Goal: Task Accomplishment & Management: Manage account settings

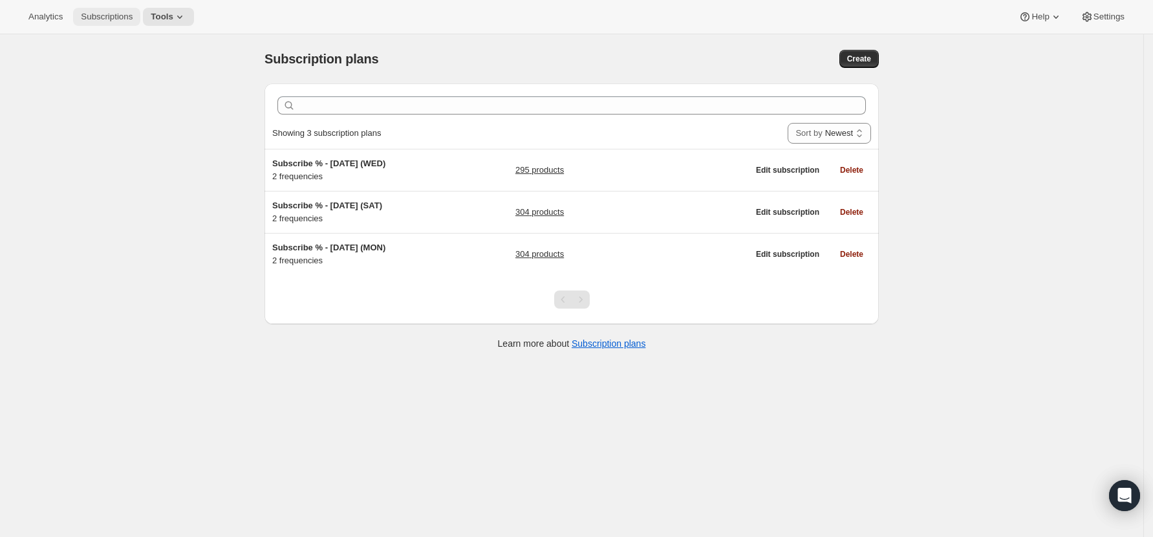
click at [87, 12] on span "Subscriptions" at bounding box center [107, 17] width 52 height 10
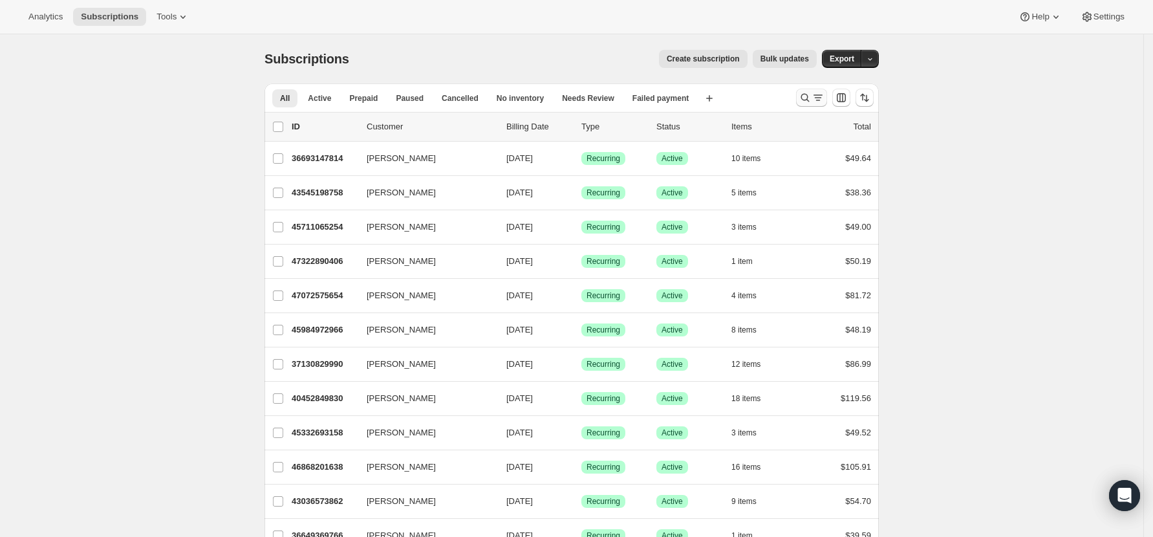
click at [810, 95] on icon "Search and filter results" at bounding box center [805, 97] width 13 height 13
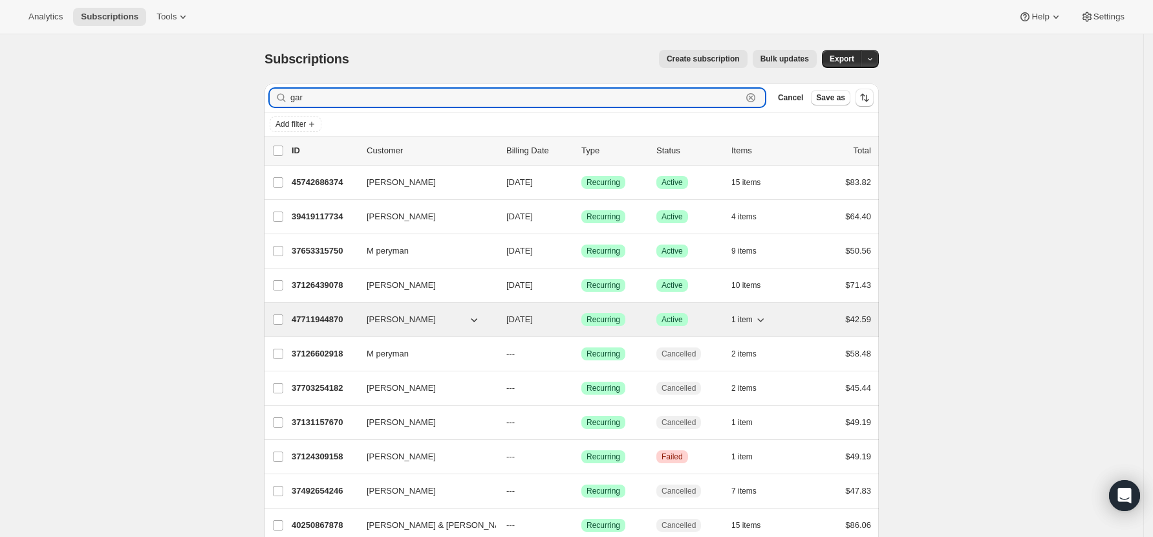
type input "gar"
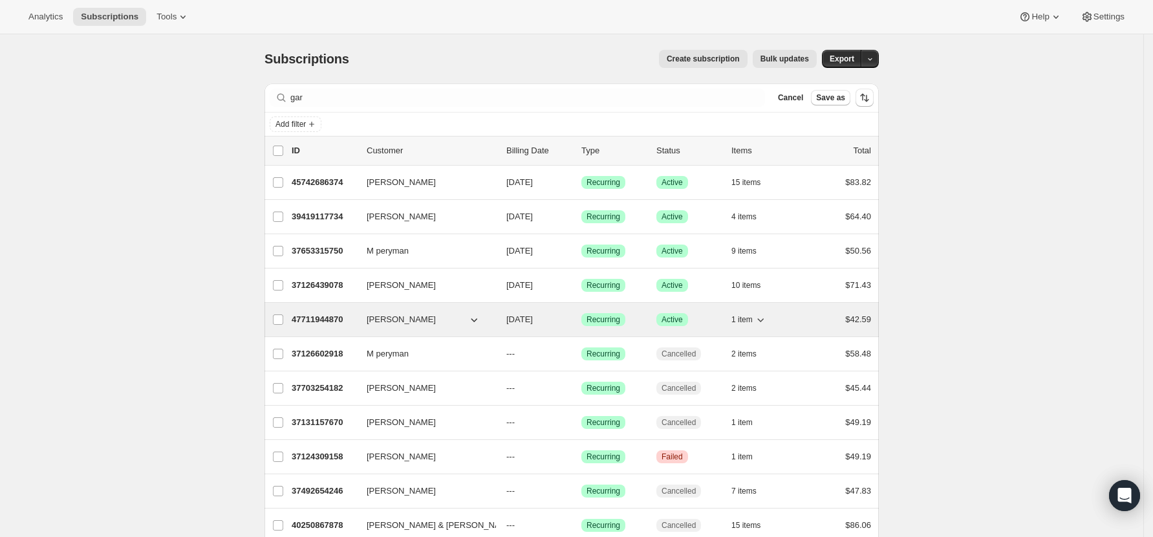
click at [331, 318] on p "47711944870" at bounding box center [324, 319] width 65 height 13
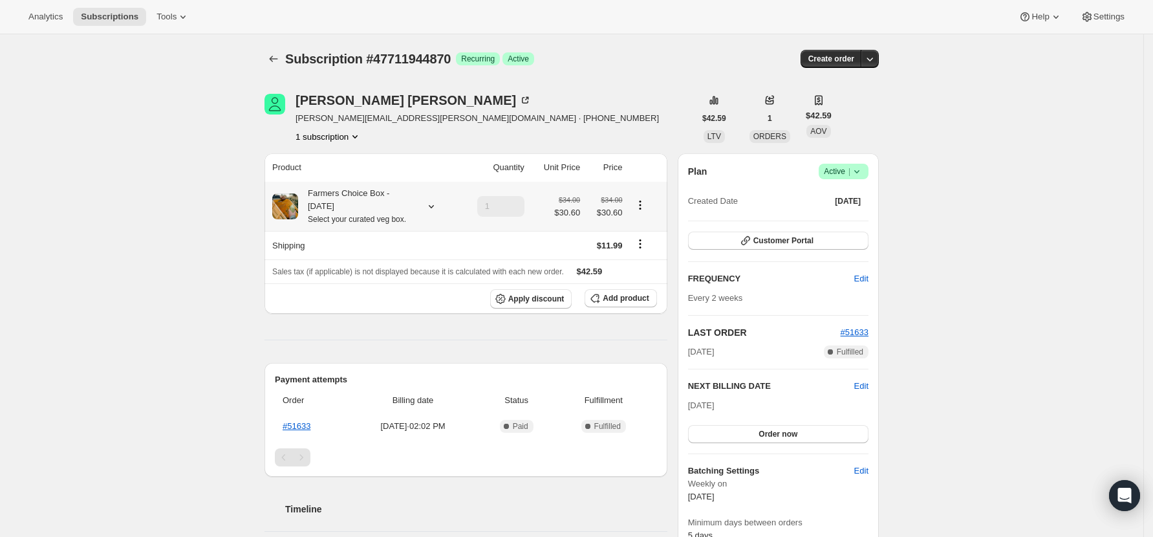
click at [437, 204] on icon at bounding box center [431, 206] width 13 height 13
click at [810, 243] on span "Customer Portal" at bounding box center [783, 240] width 60 height 10
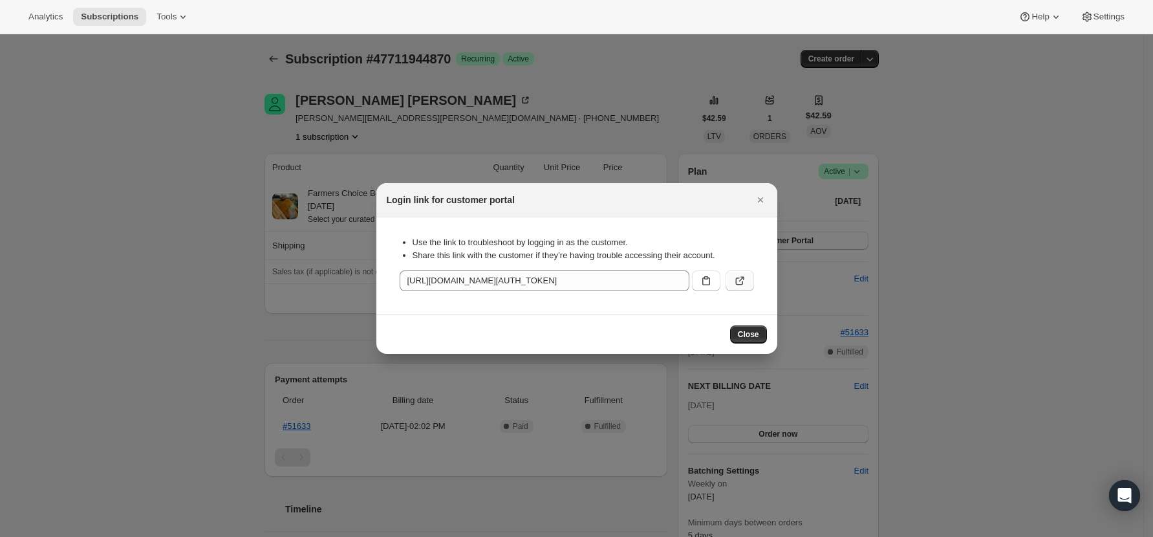
click at [735, 275] on icon ":r21j:" at bounding box center [739, 280] width 13 height 13
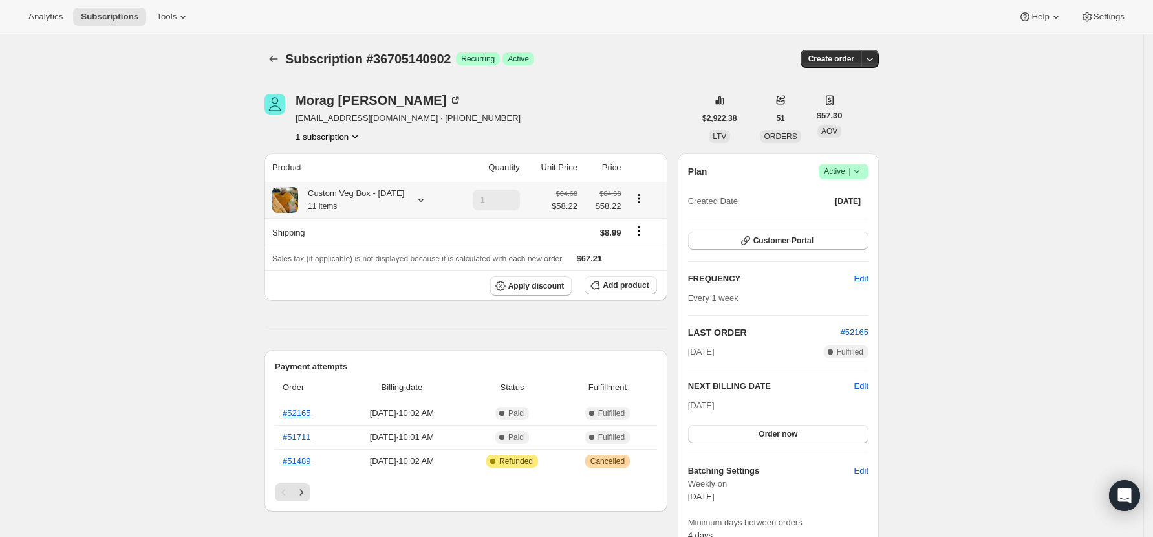
click at [427, 205] on icon at bounding box center [421, 199] width 13 height 13
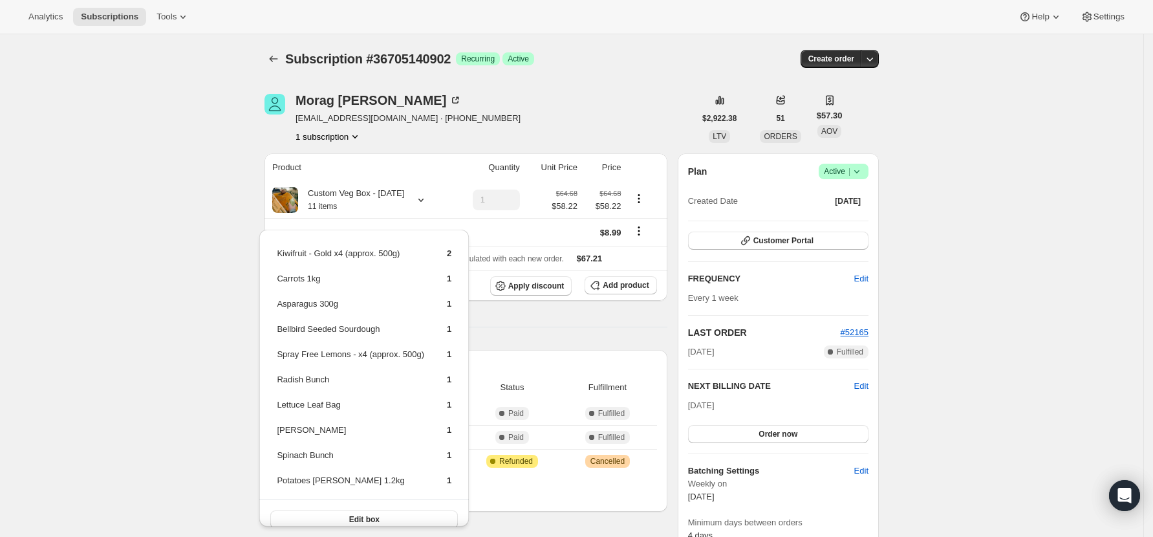
scroll to position [86, 0]
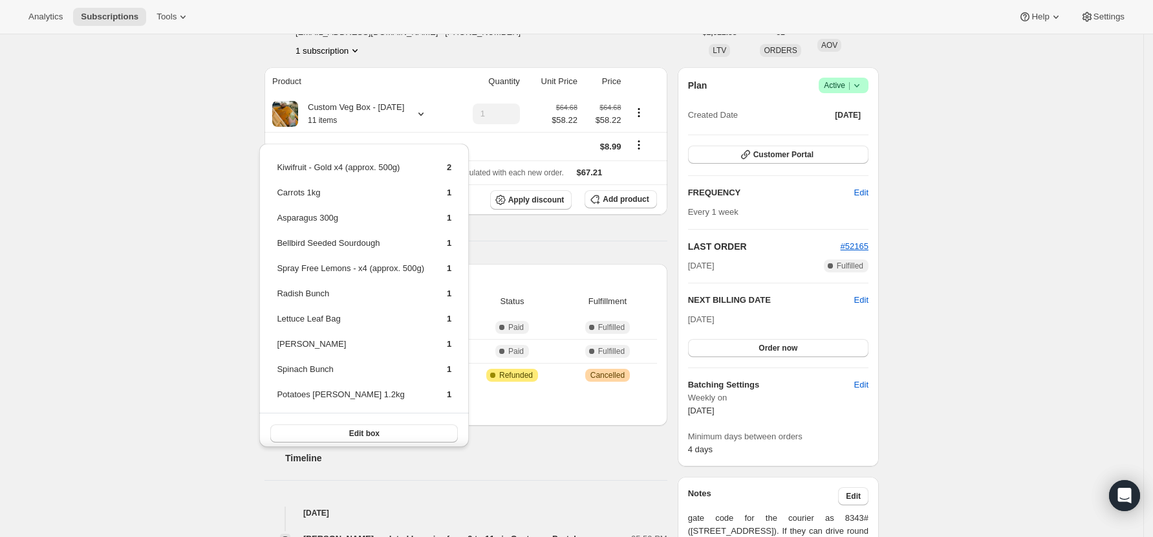
click at [175, 234] on div "Subscription #36705140902. This page is ready Subscription #36705140902 Success…" at bounding box center [571, 513] width 1143 height 1131
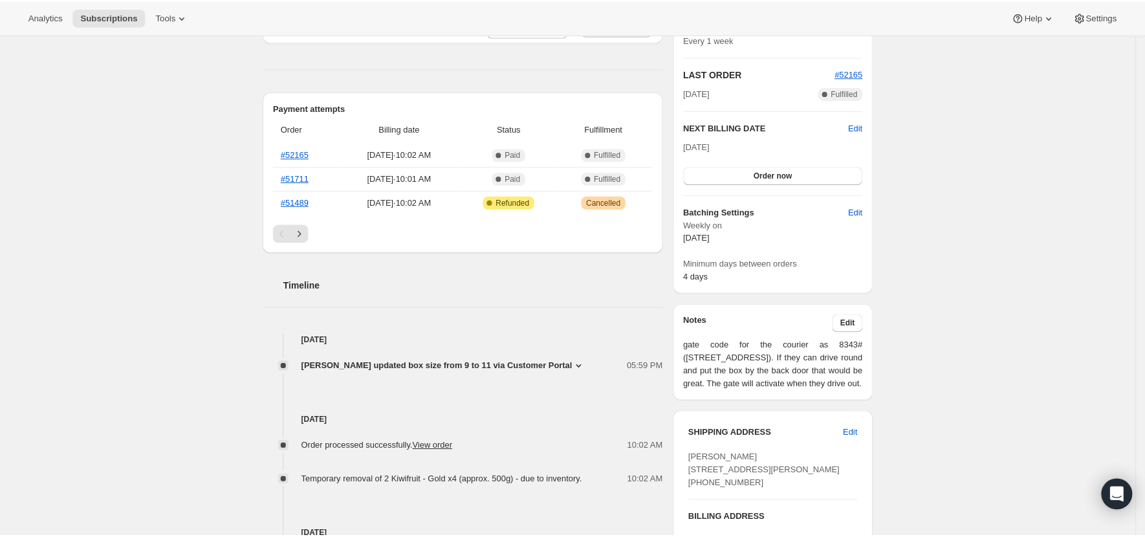
scroll to position [345, 0]
